Goal: Transaction & Acquisition: Book appointment/travel/reservation

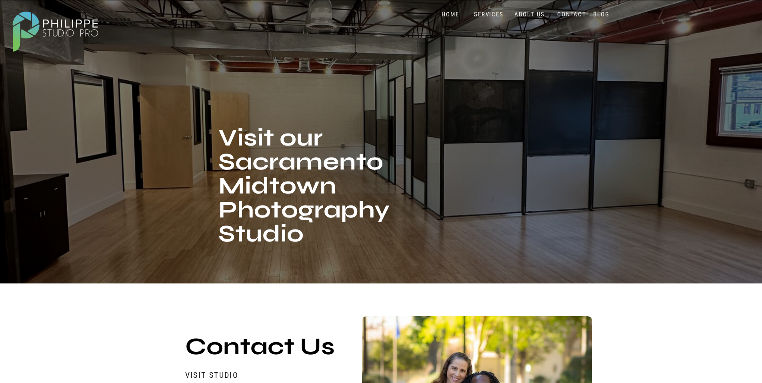
click at [532, 14] on nav "ABOUT US" at bounding box center [530, 15] width 34 height 8
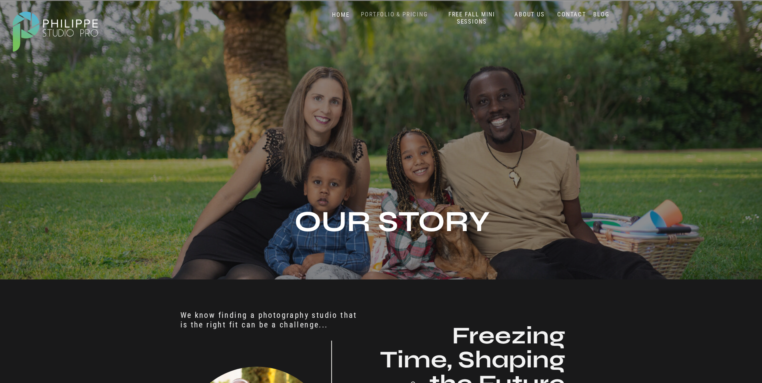
click at [396, 14] on nav "PORTFOLIO & PRICING" at bounding box center [394, 15] width 73 height 8
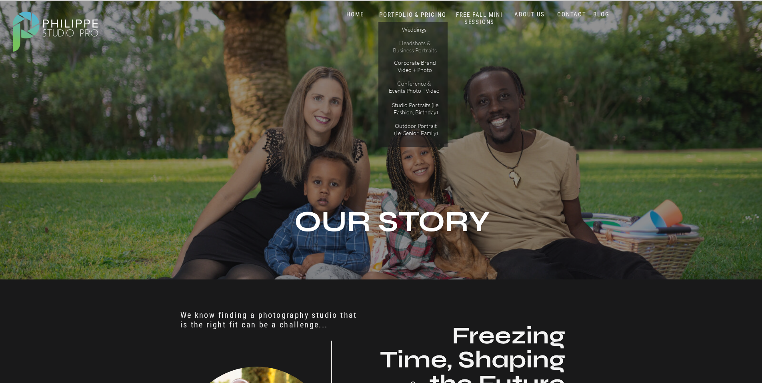
click at [407, 45] on p "Headshots & Business Portraits" at bounding box center [414, 47] width 45 height 14
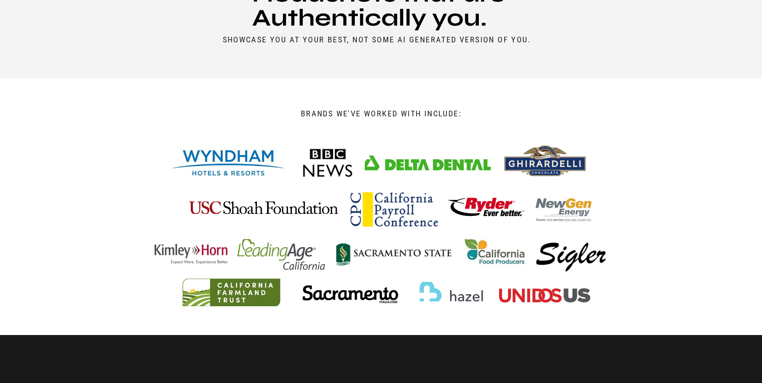
scroll to position [449, 0]
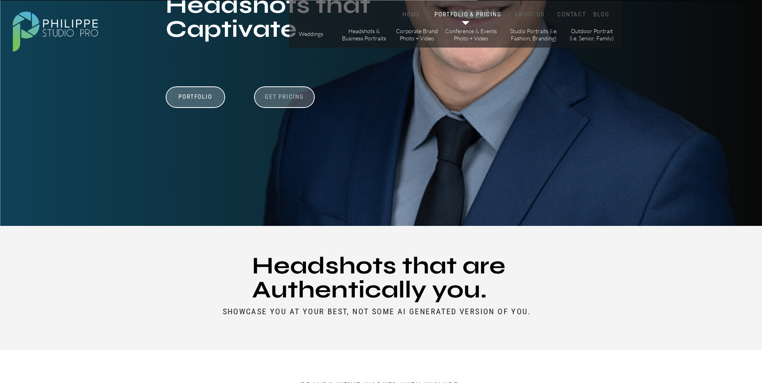
click at [289, 95] on h3 "Get Pricing" at bounding box center [284, 98] width 44 height 10
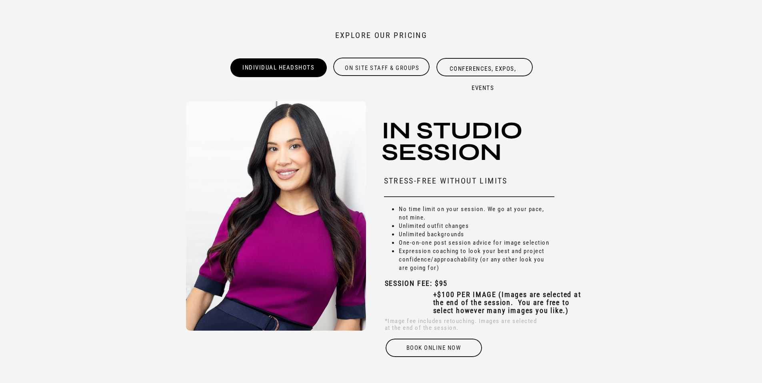
scroll to position [2466, 0]
click at [391, 66] on div "On site Staff & Groups" at bounding box center [382, 66] width 98 height 16
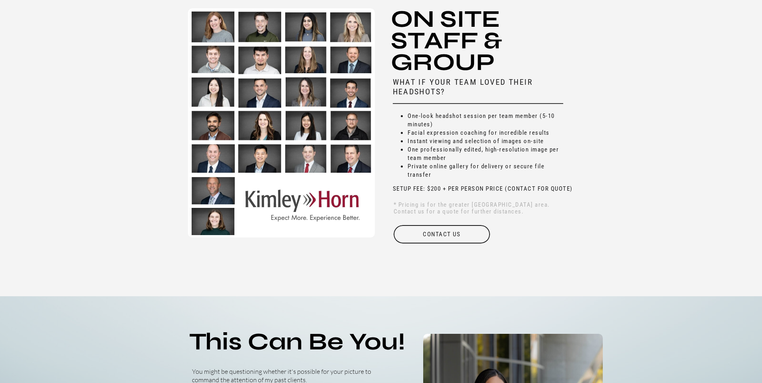
scroll to position [2557, 0]
